Goal: Task Accomplishment & Management: Use online tool/utility

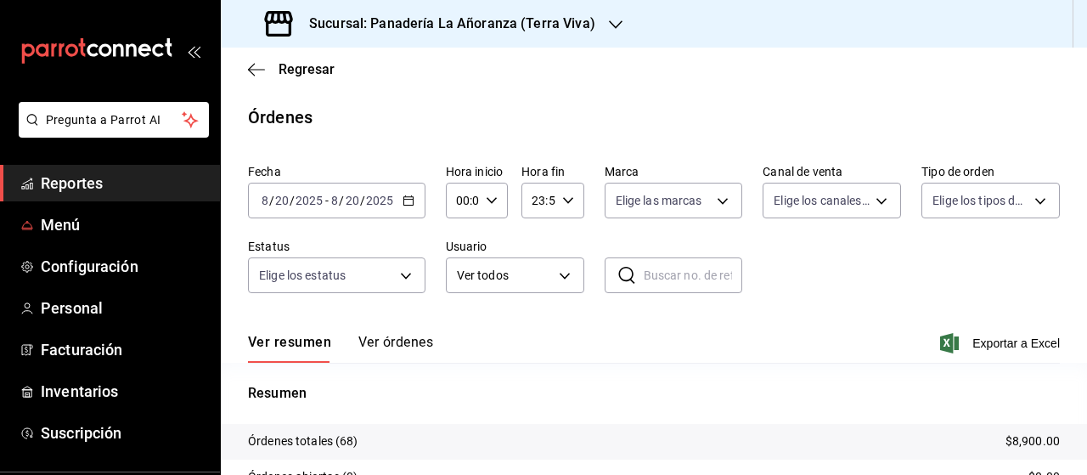
scroll to position [90, 0]
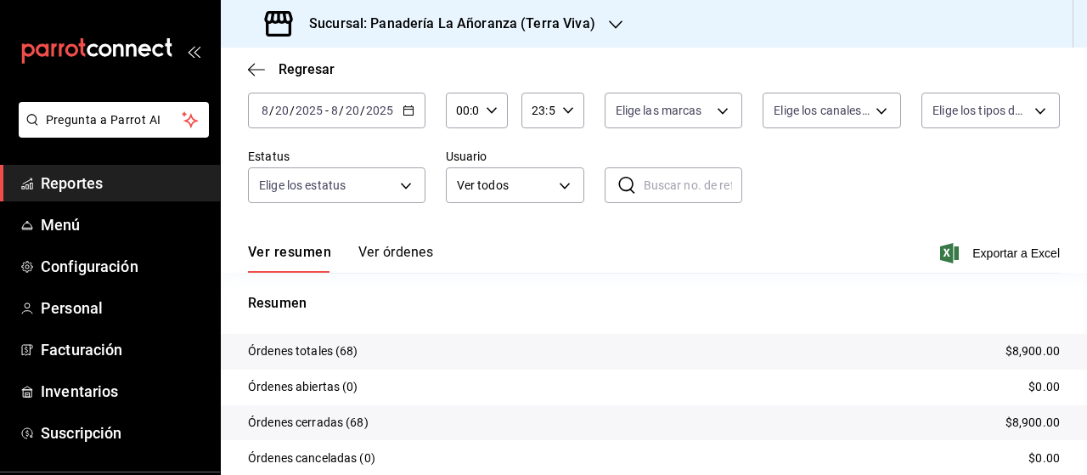
click at [87, 181] on span "Reportes" at bounding box center [124, 183] width 166 height 23
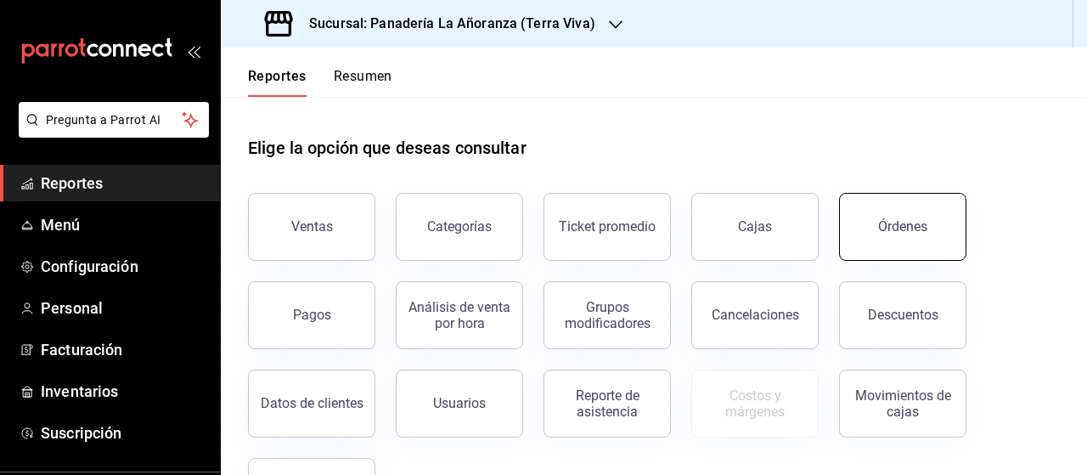
click at [868, 225] on button "Órdenes" at bounding box center [902, 227] width 127 height 68
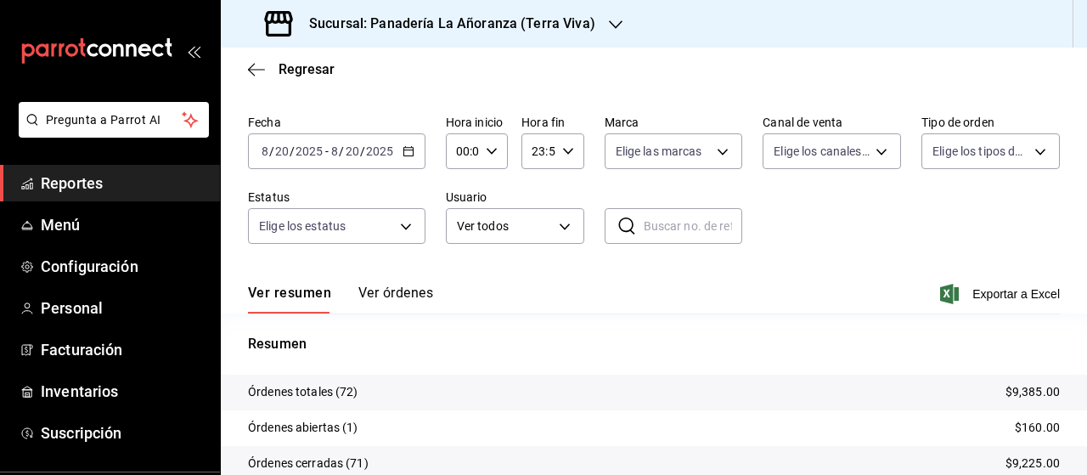
scroll to position [85, 0]
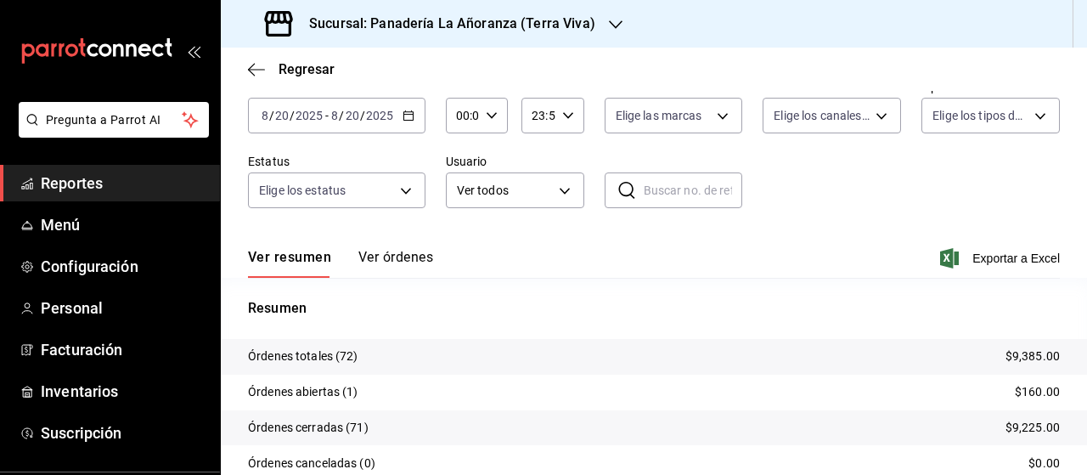
click at [609, 29] on icon "button" at bounding box center [616, 25] width 14 height 14
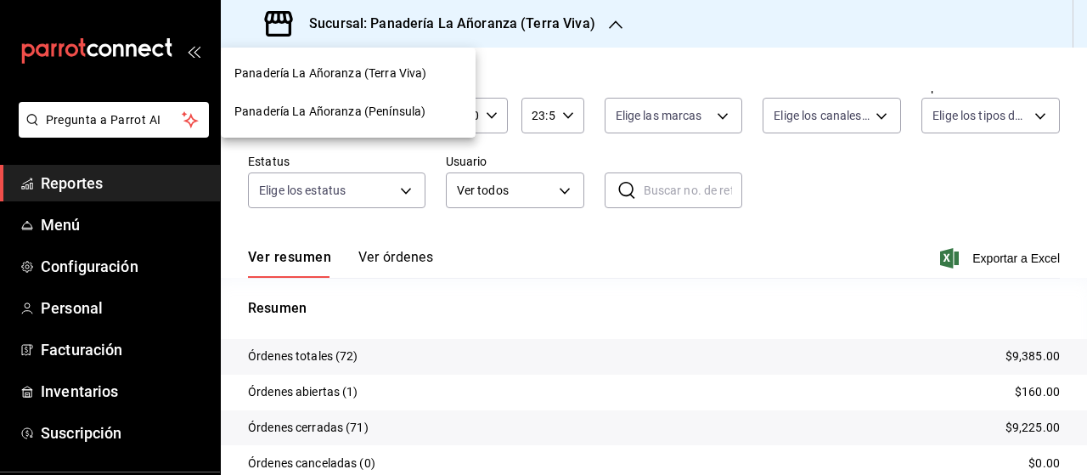
click at [356, 103] on span "Panadería La Añoranza (Península)" at bounding box center [329, 112] width 191 height 18
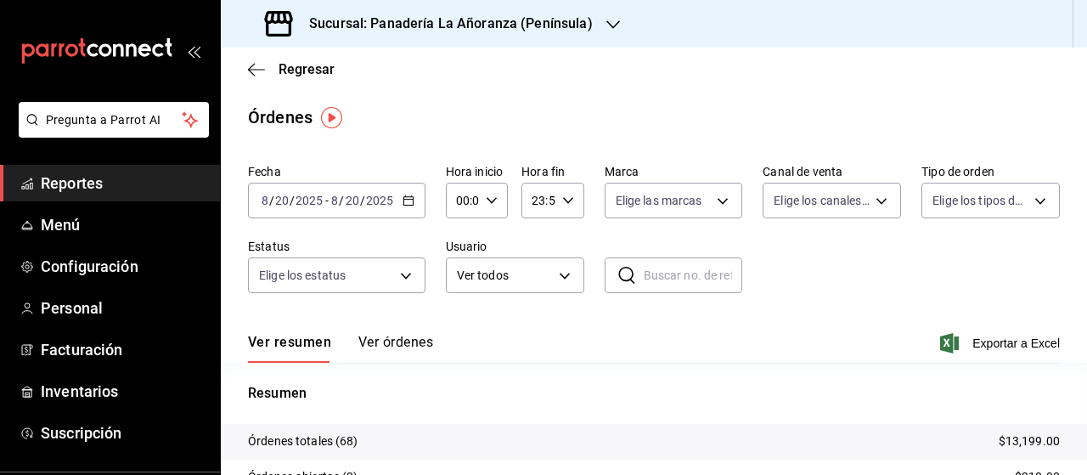
click at [599, 15] on div "Sucursal: Panadería La Añoranza (Península)" at bounding box center [430, 24] width 392 height 48
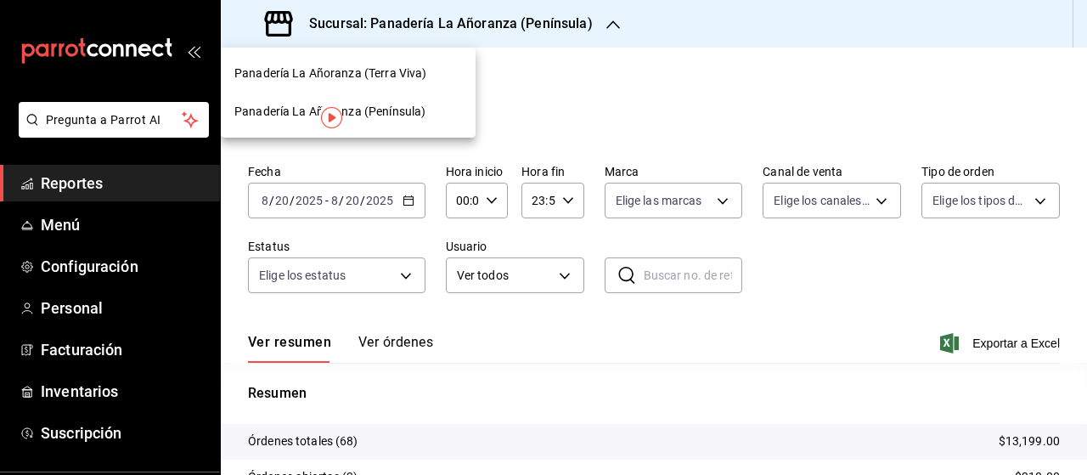
click at [378, 77] on span "Panadería La Añoranza (Terra Viva)" at bounding box center [330, 74] width 192 height 18
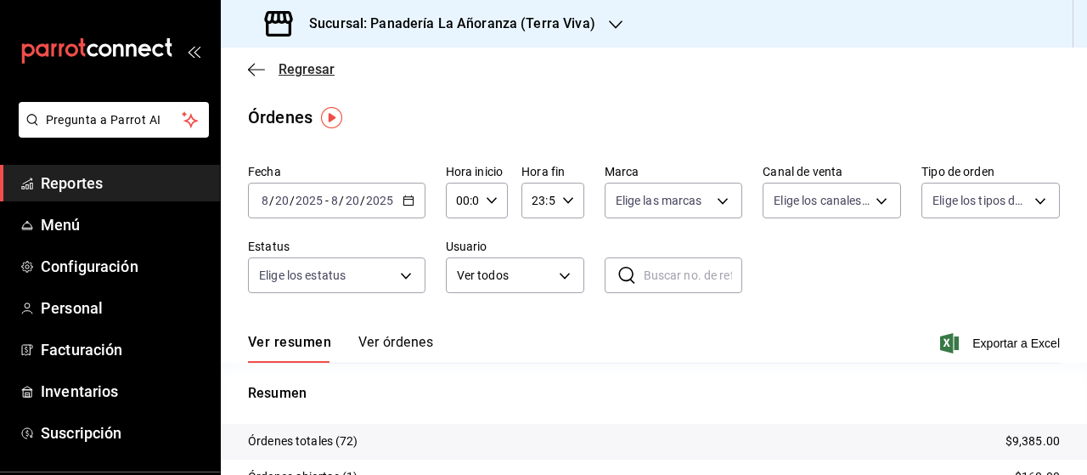
click at [252, 73] on icon "button" at bounding box center [251, 69] width 7 height 13
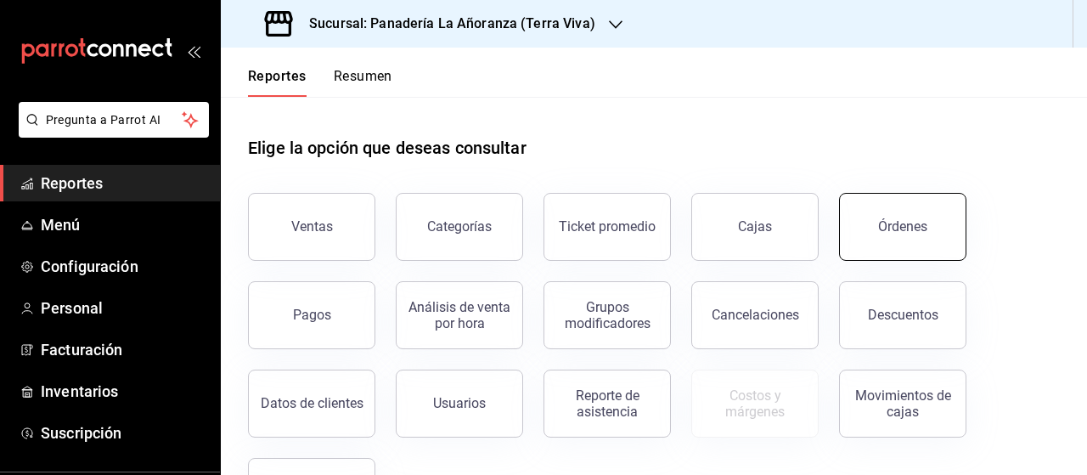
click at [915, 221] on div "Órdenes" at bounding box center [902, 226] width 49 height 16
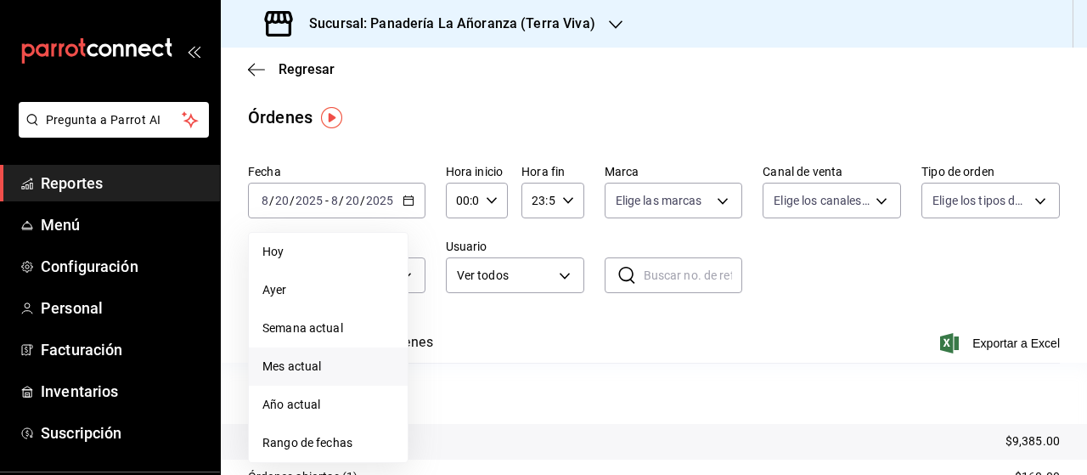
click at [328, 364] on span "Mes actual" at bounding box center [328, 366] width 132 height 18
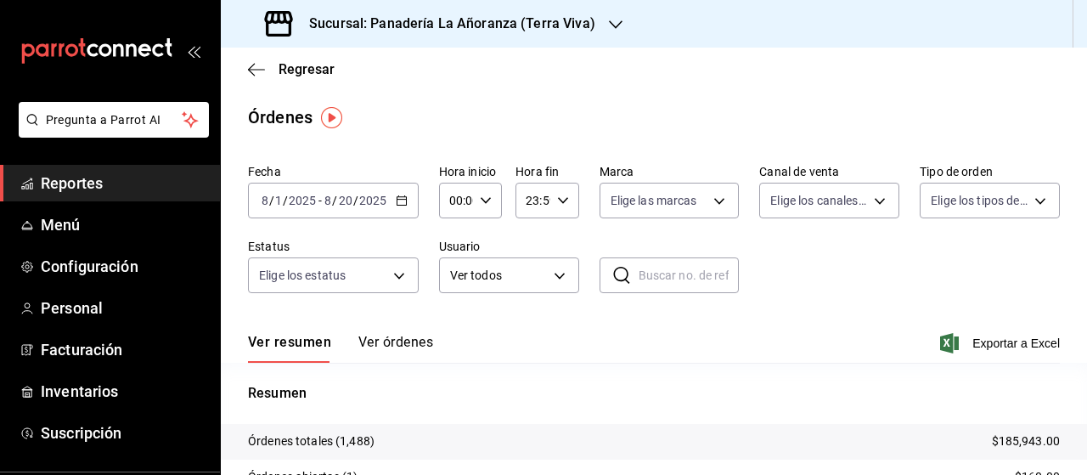
click at [609, 31] on icon "button" at bounding box center [616, 25] width 14 height 14
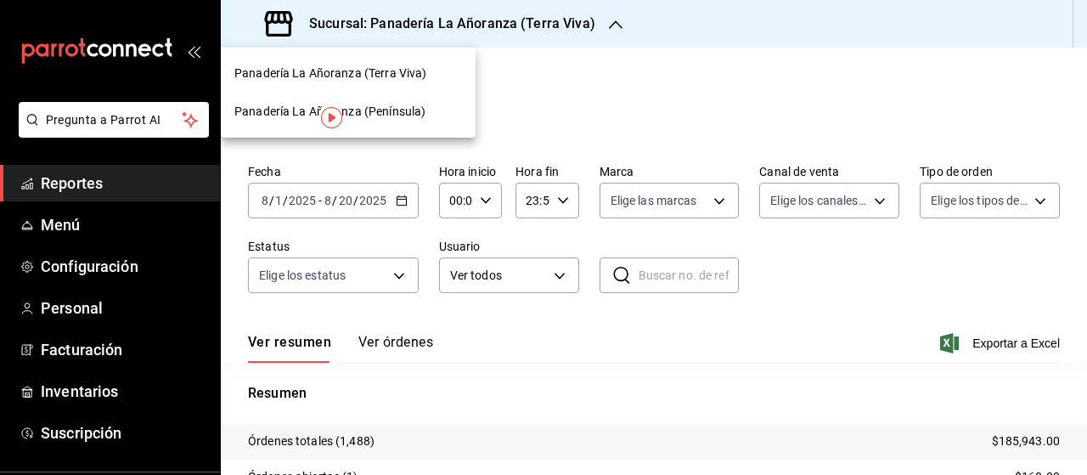
click at [398, 115] on span "Panadería La Añoranza (Península)" at bounding box center [329, 112] width 191 height 18
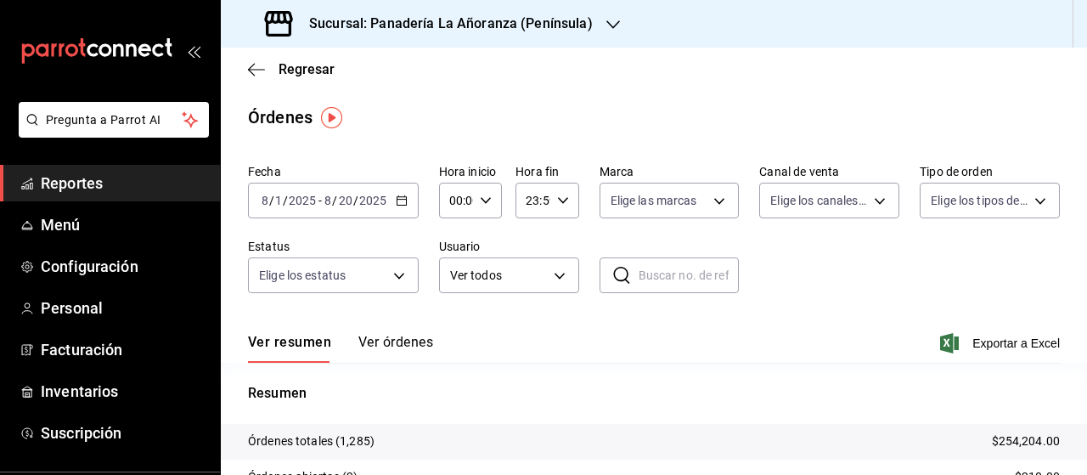
click at [599, 26] on div "Sucursal: Panadería La Añoranza (Península)" at bounding box center [430, 24] width 392 height 48
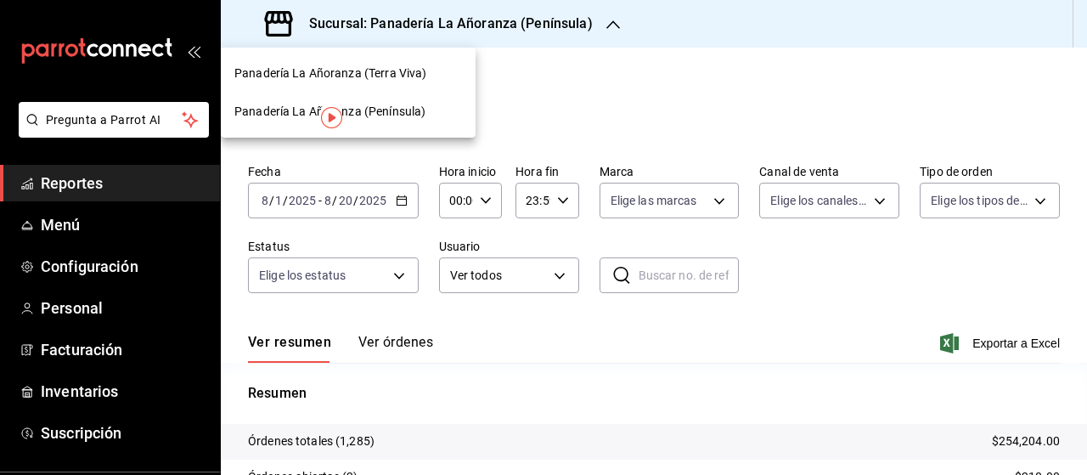
click at [414, 70] on span "Panadería La Añoranza (Terra Viva)" at bounding box center [330, 74] width 192 height 18
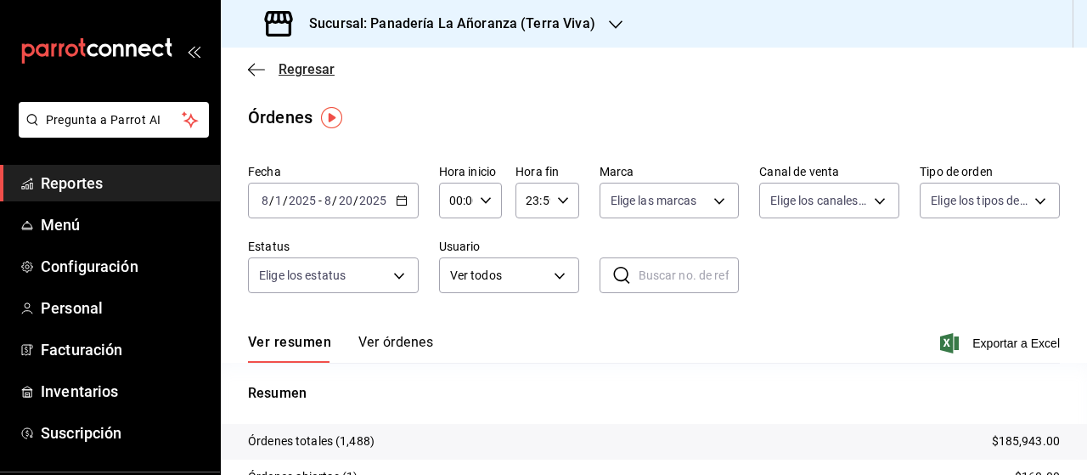
click at [256, 72] on icon "button" at bounding box center [256, 69] width 17 height 15
